Goal: Information Seeking & Learning: Learn about a topic

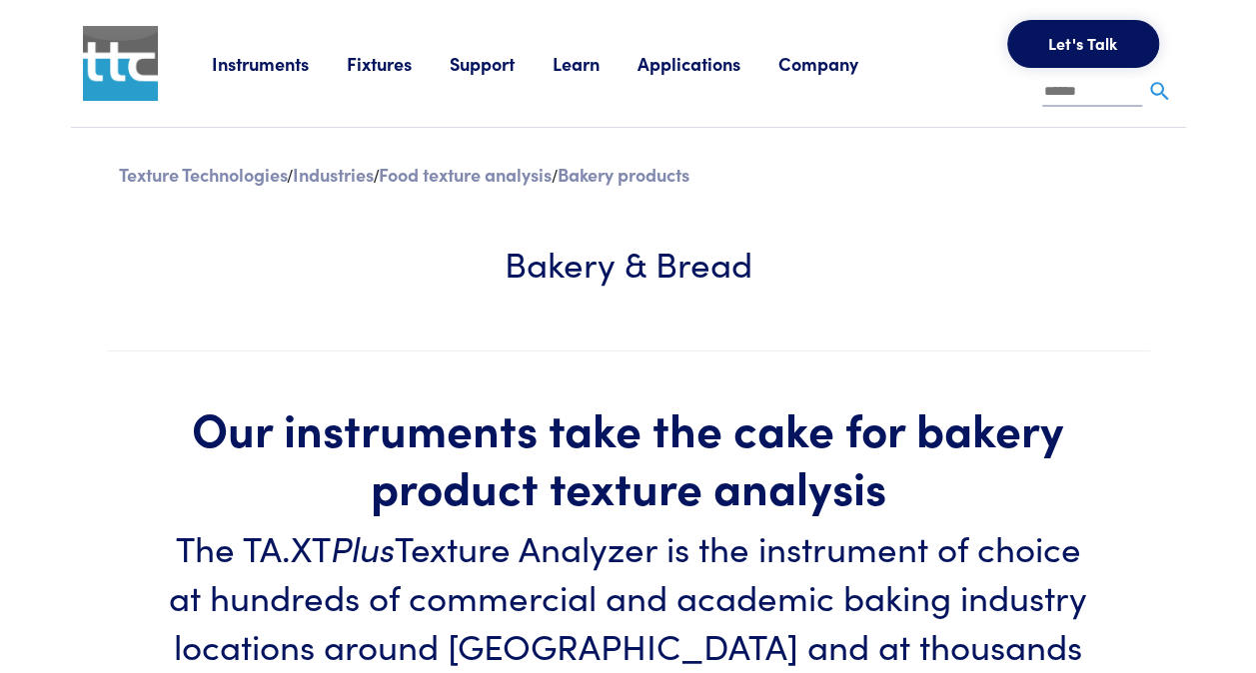
click at [287, 64] on link "Instruments" at bounding box center [279, 63] width 135 height 25
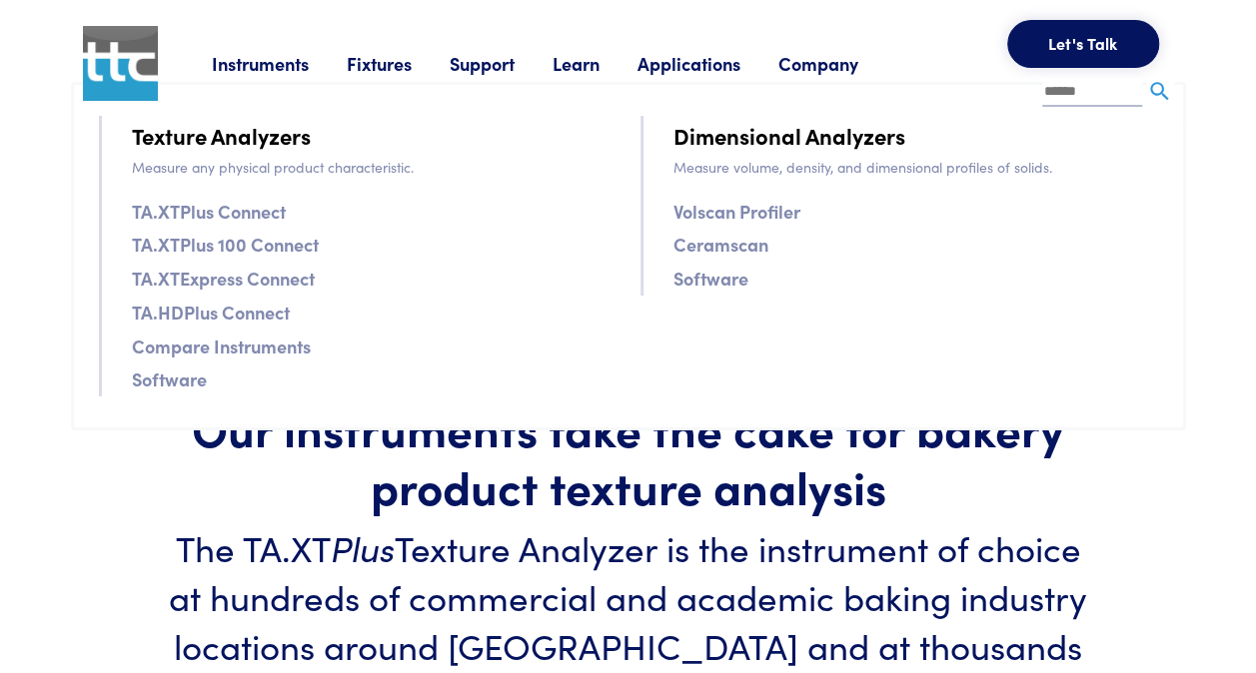
click at [251, 210] on link "TA.XTPlus Connect" at bounding box center [209, 211] width 154 height 29
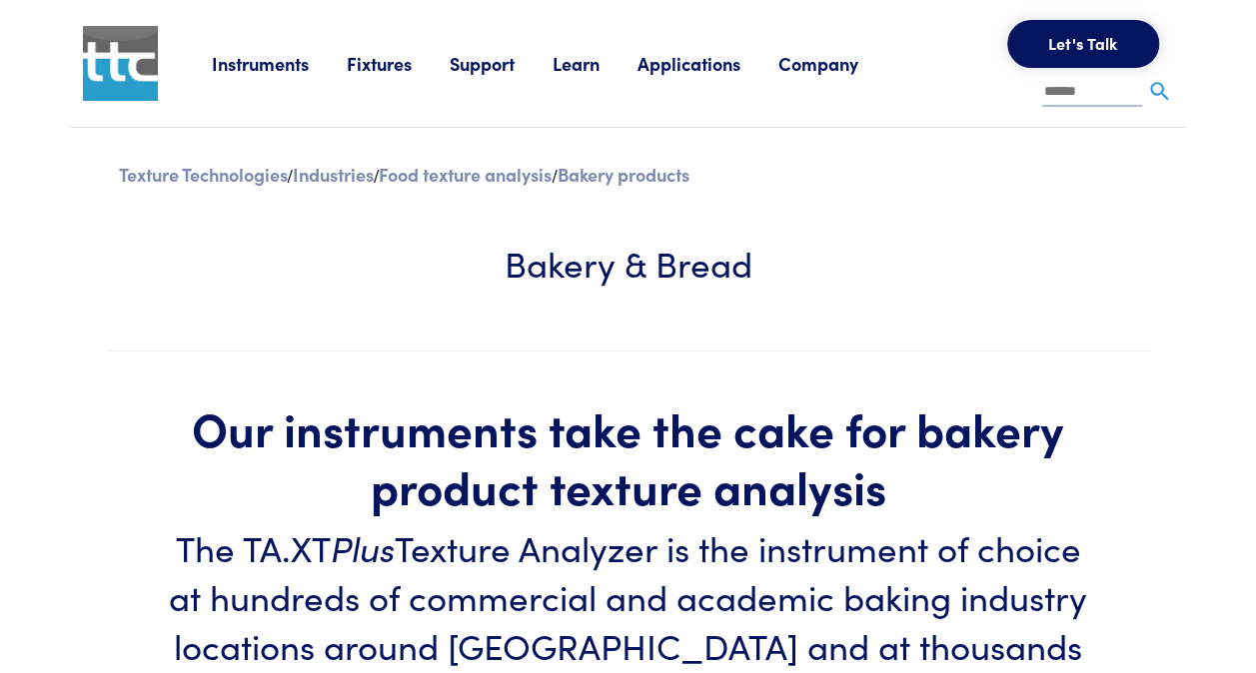
click at [378, 61] on link "Fixtures" at bounding box center [398, 63] width 103 height 25
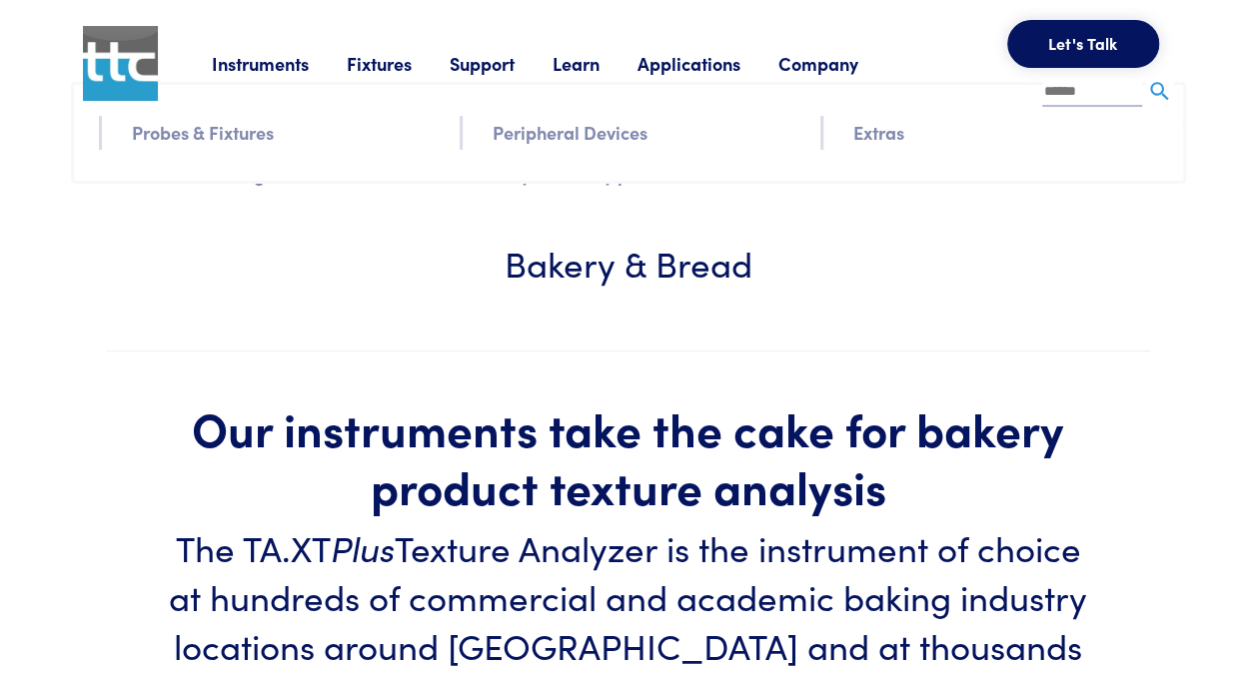
click at [285, 67] on link "Instruments" at bounding box center [279, 63] width 135 height 25
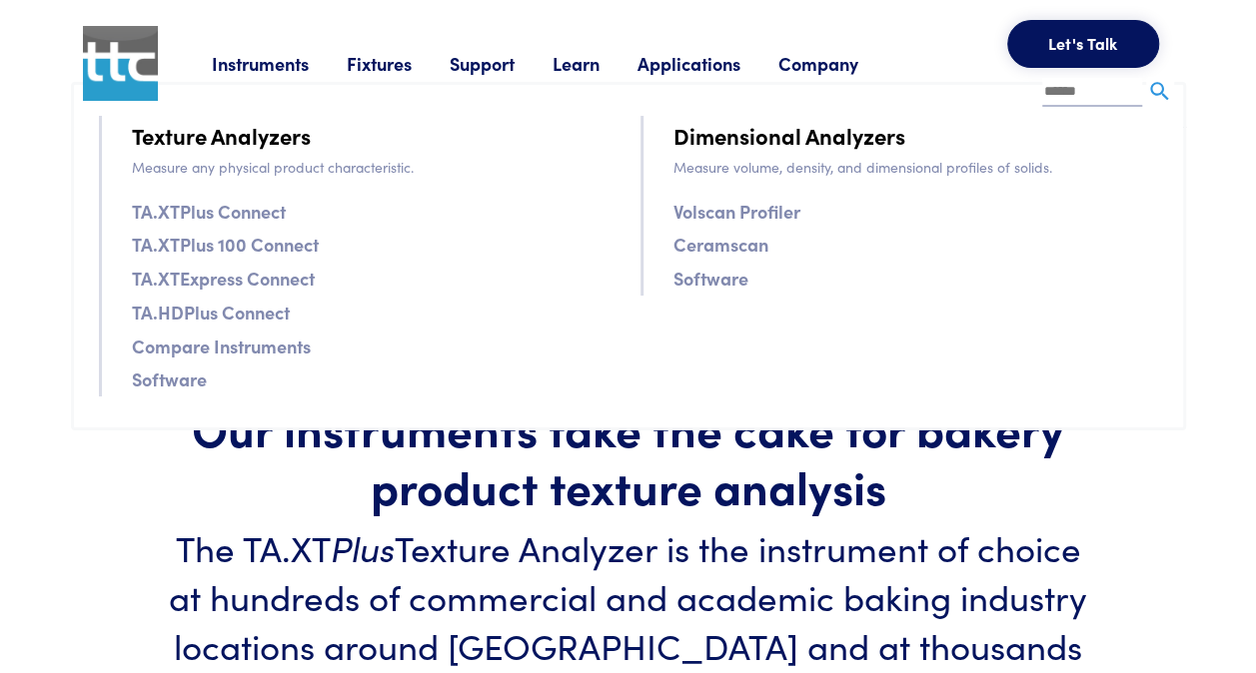
click at [264, 214] on link "TA.XTPlus Connect" at bounding box center [209, 211] width 154 height 29
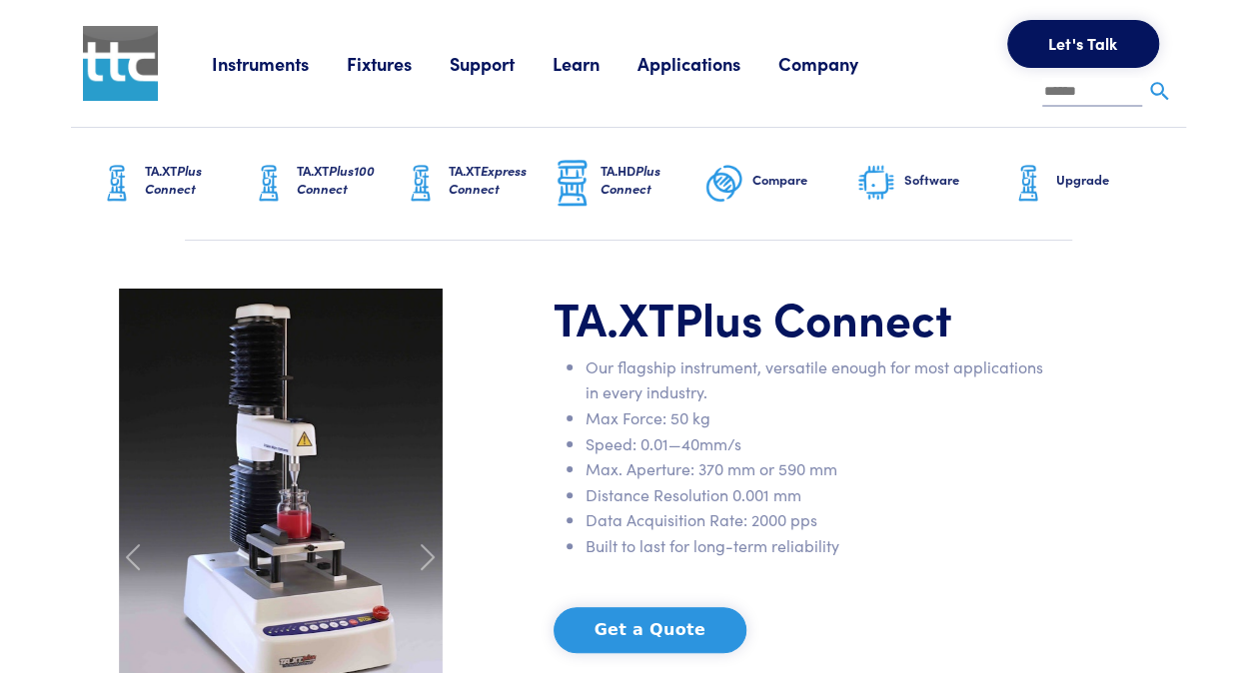
click at [334, 180] on span "Plus100 Connect" at bounding box center [336, 179] width 78 height 37
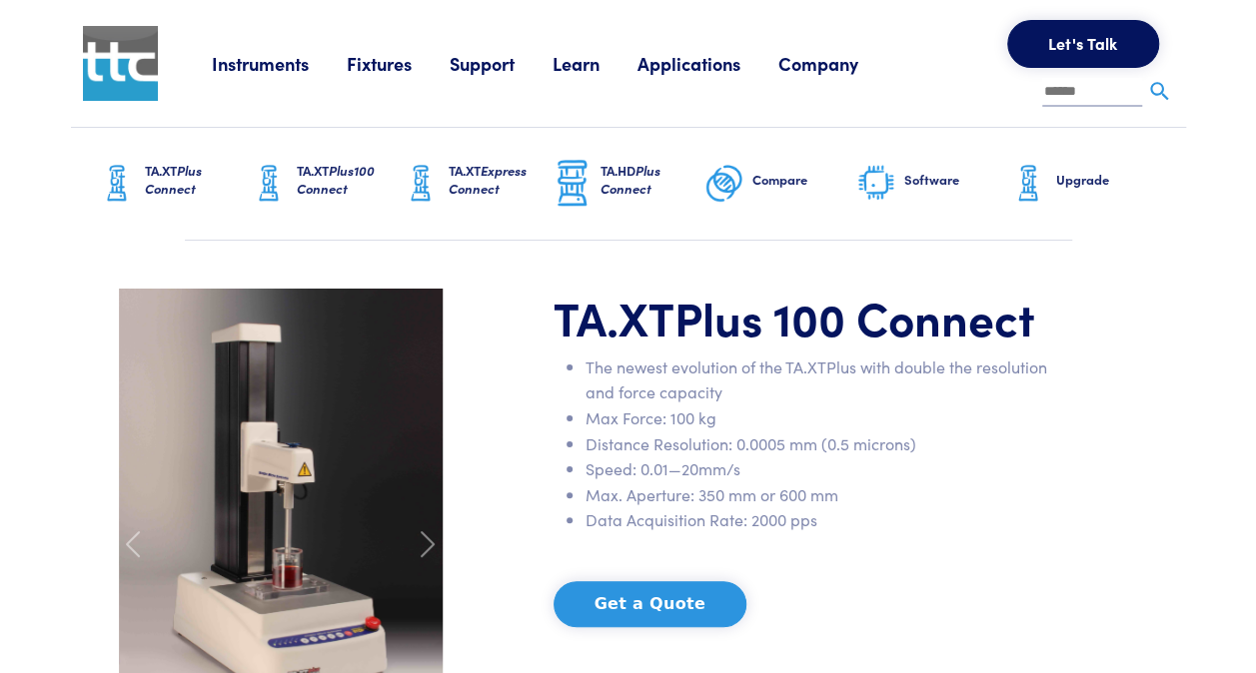
click at [170, 184] on span "Plus Connect" at bounding box center [173, 179] width 57 height 37
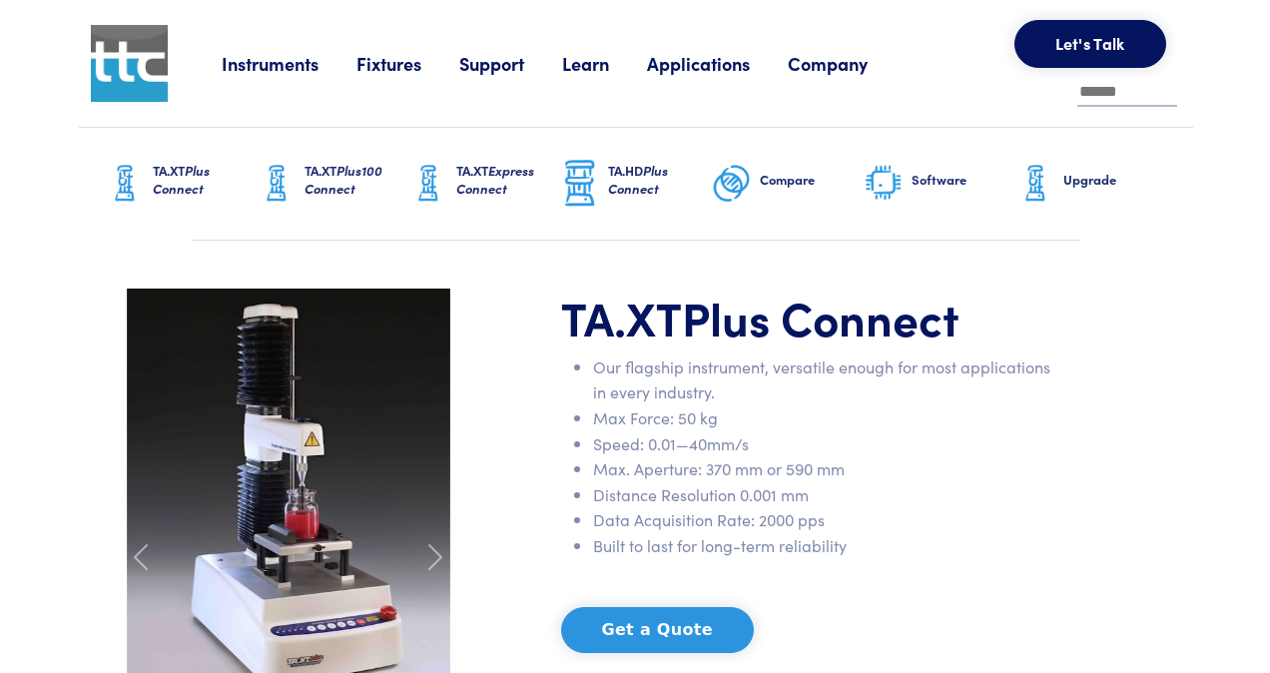
scroll to position [200, 0]
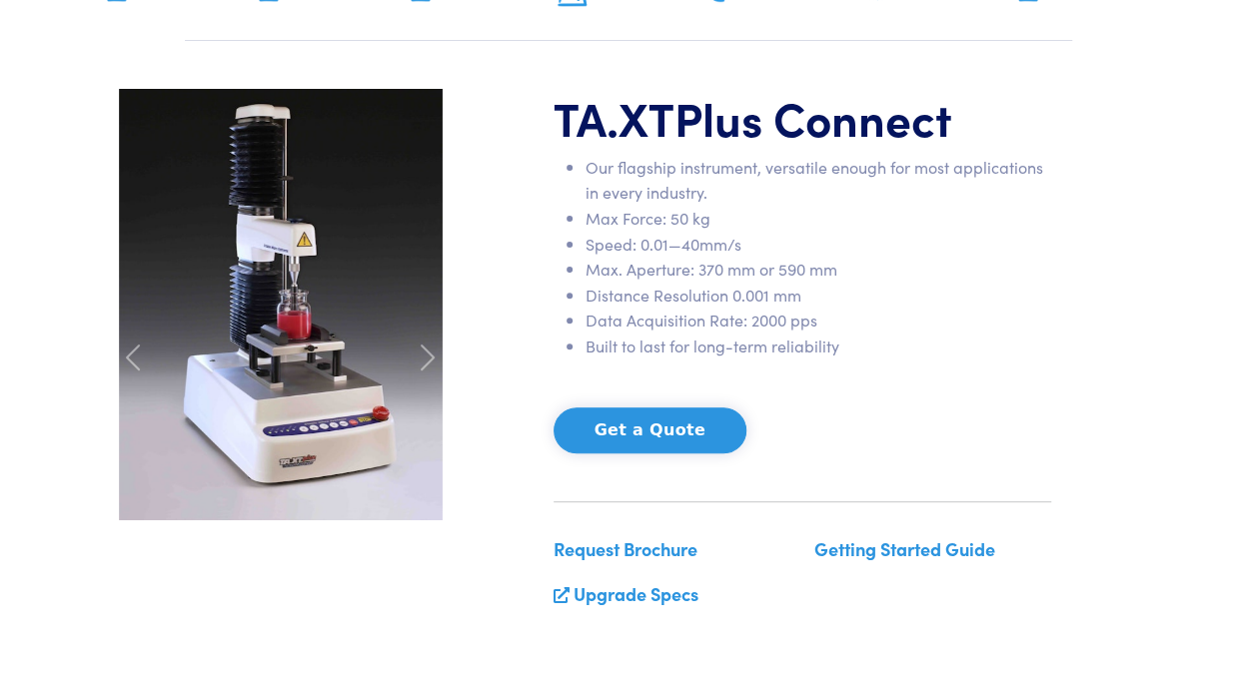
click at [651, 431] on button "Get a Quote" at bounding box center [649, 431] width 193 height 46
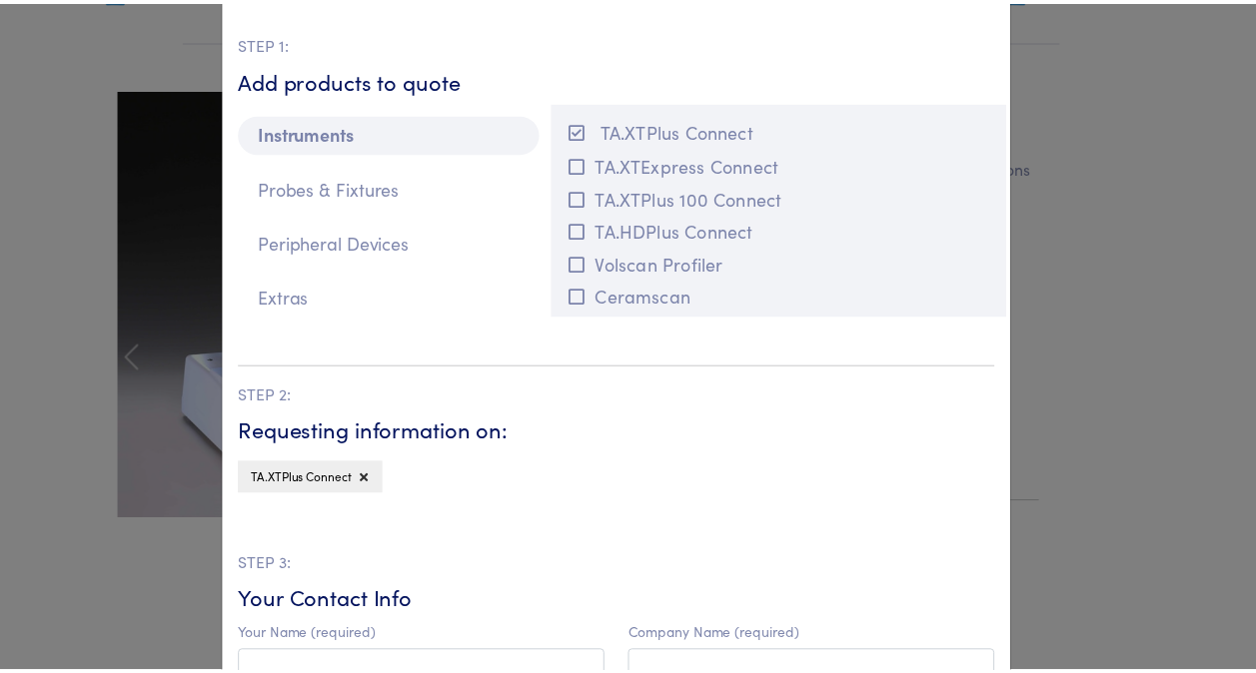
scroll to position [0, 0]
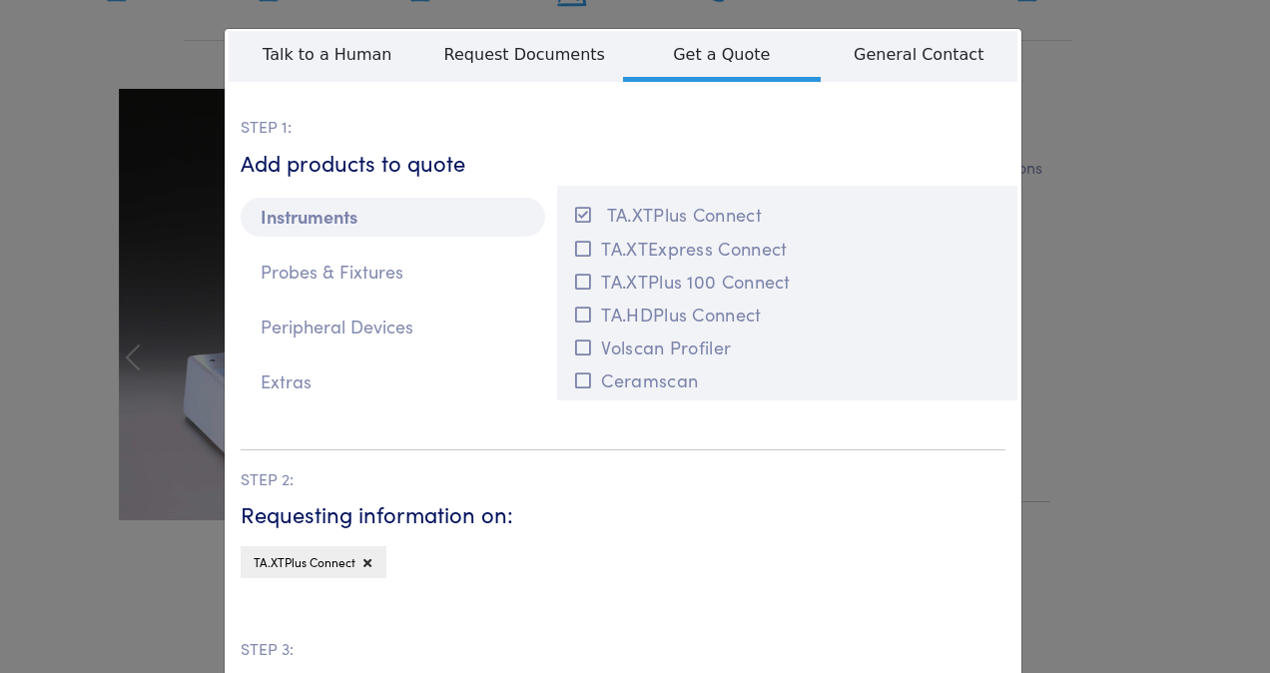
click at [1192, 193] on div "**********" at bounding box center [635, 336] width 1270 height 673
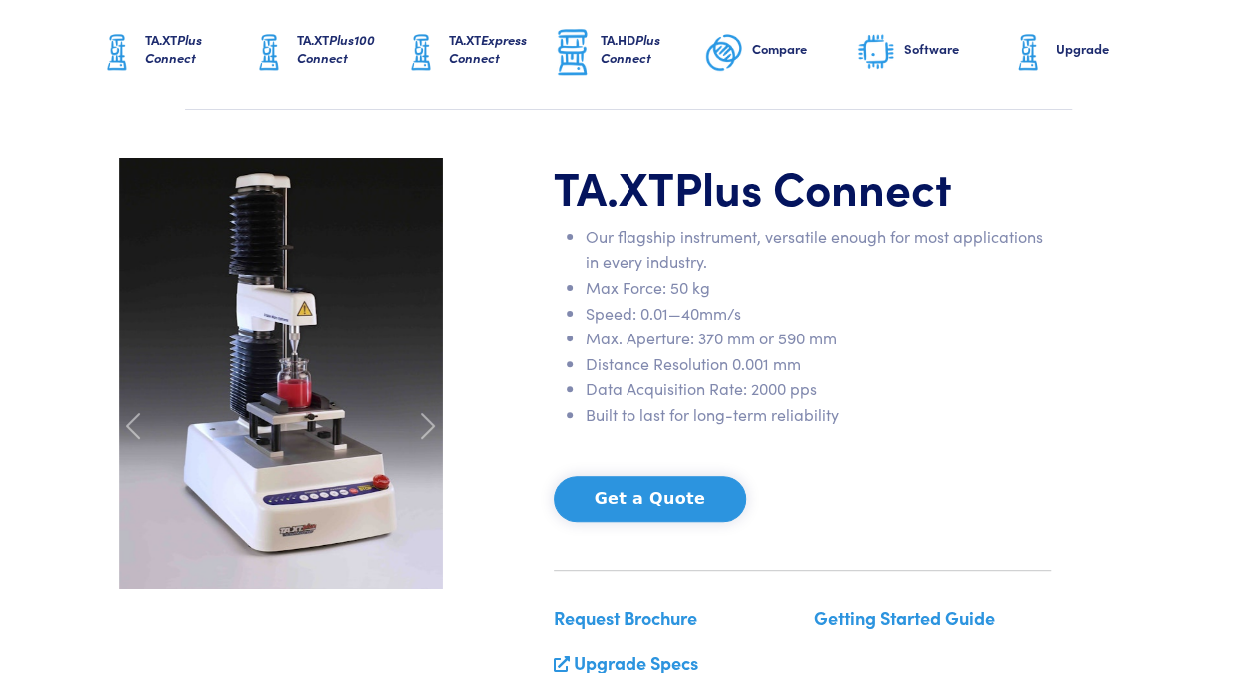
scroll to position [100, 0]
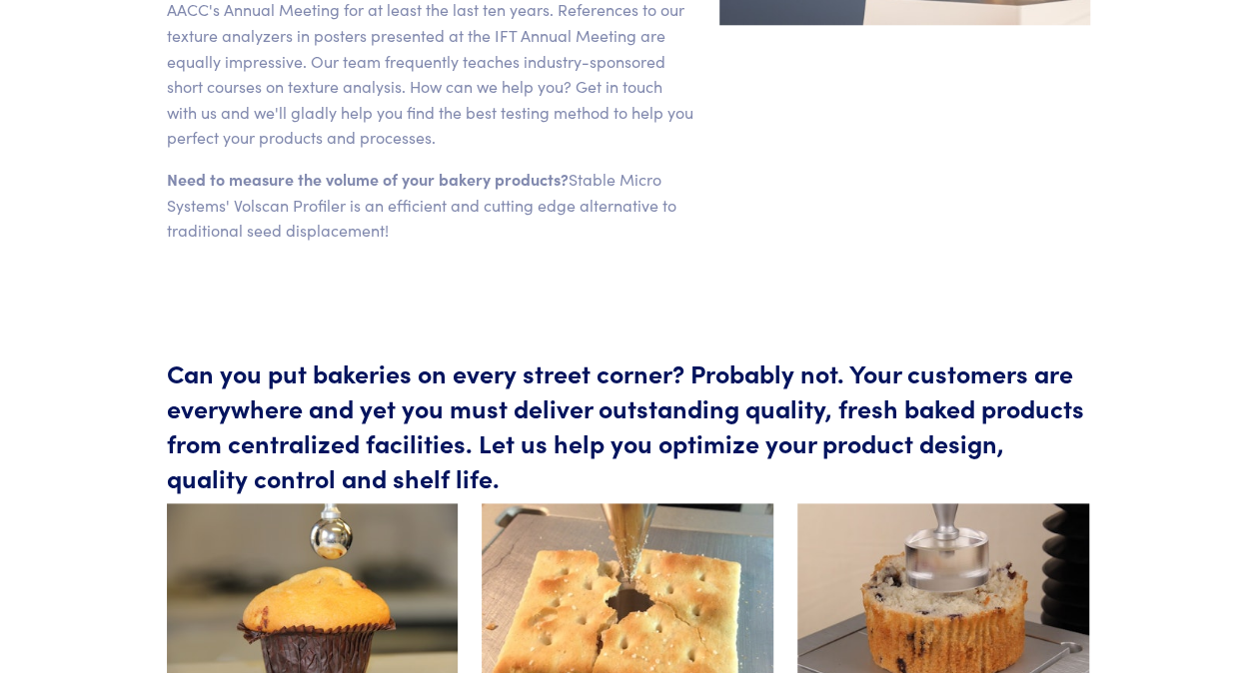
scroll to position [699, 0]
